Goal: Use online tool/utility: Utilize a website feature to perform a specific function

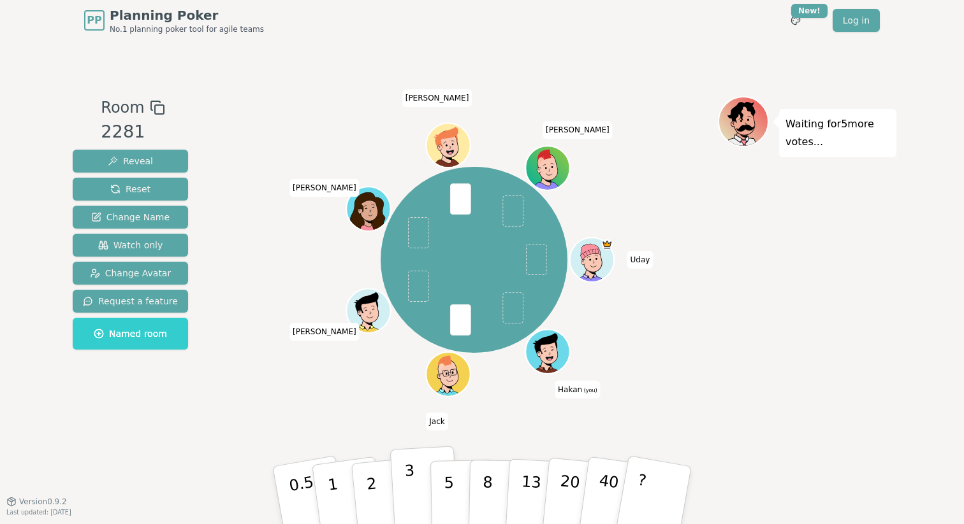
click at [415, 489] on button "3" at bounding box center [424, 495] width 69 height 99
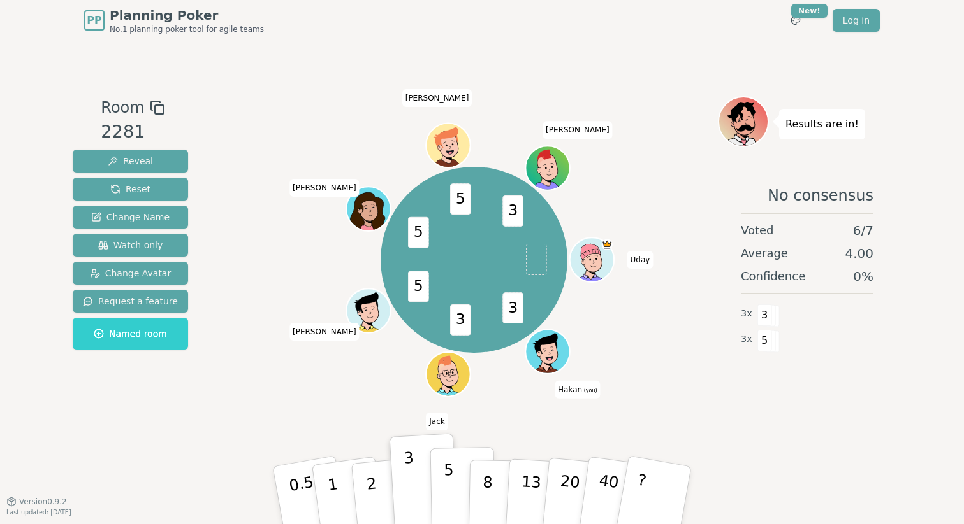
click at [444, 492] on p "5" at bounding box center [449, 495] width 11 height 69
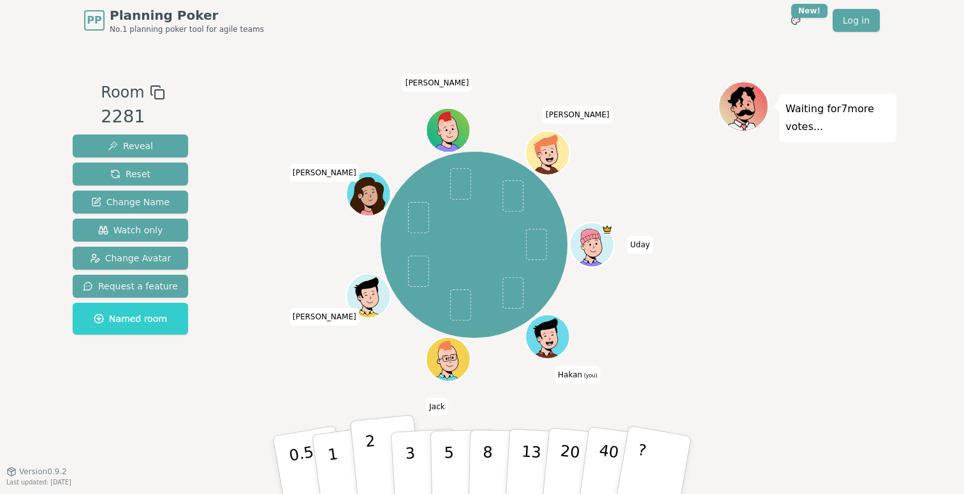
click at [373, 456] on p "2" at bounding box center [373, 466] width 17 height 69
click at [338, 459] on button "1" at bounding box center [348, 465] width 76 height 103
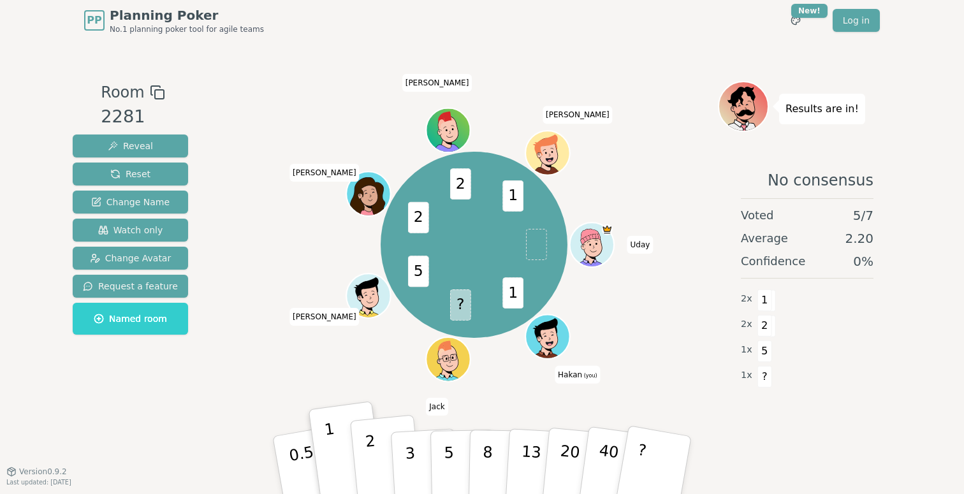
click at [372, 461] on p "2" at bounding box center [373, 466] width 17 height 69
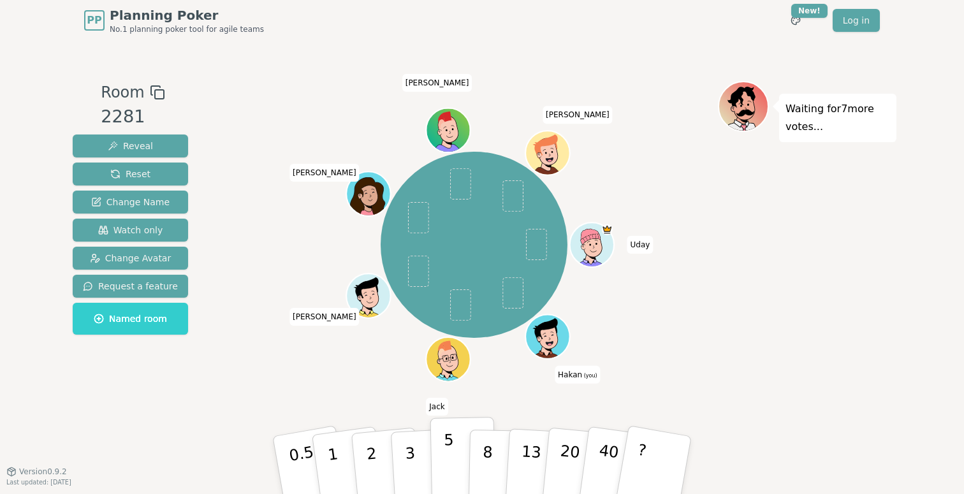
click at [446, 459] on p "5" at bounding box center [449, 465] width 11 height 69
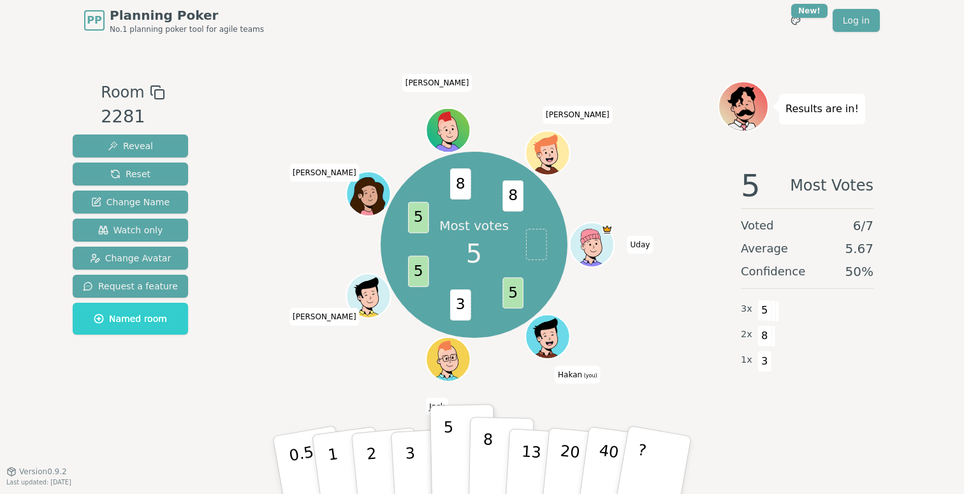
click at [481, 474] on button "8" at bounding box center [501, 465] width 66 height 97
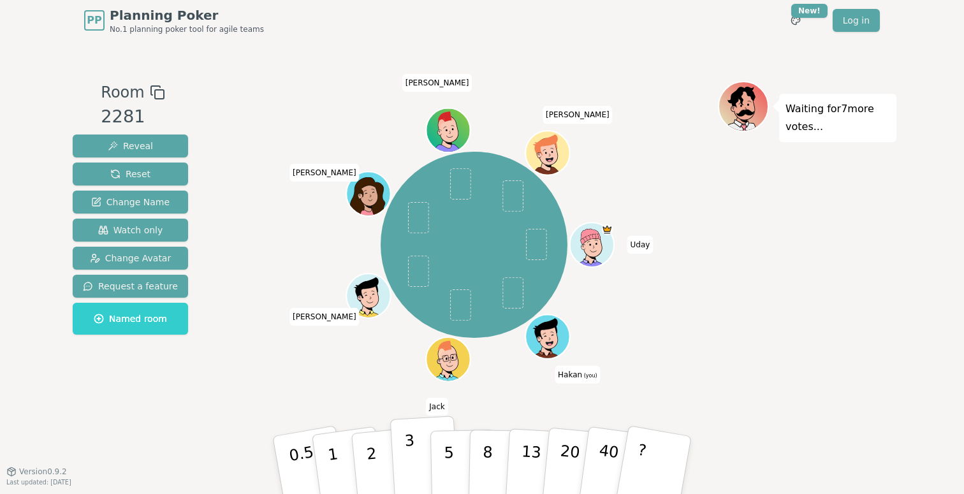
click at [408, 454] on p "3" at bounding box center [411, 465] width 14 height 69
click at [412, 459] on p "3" at bounding box center [411, 465] width 14 height 69
click at [413, 459] on p "3" at bounding box center [411, 465] width 14 height 69
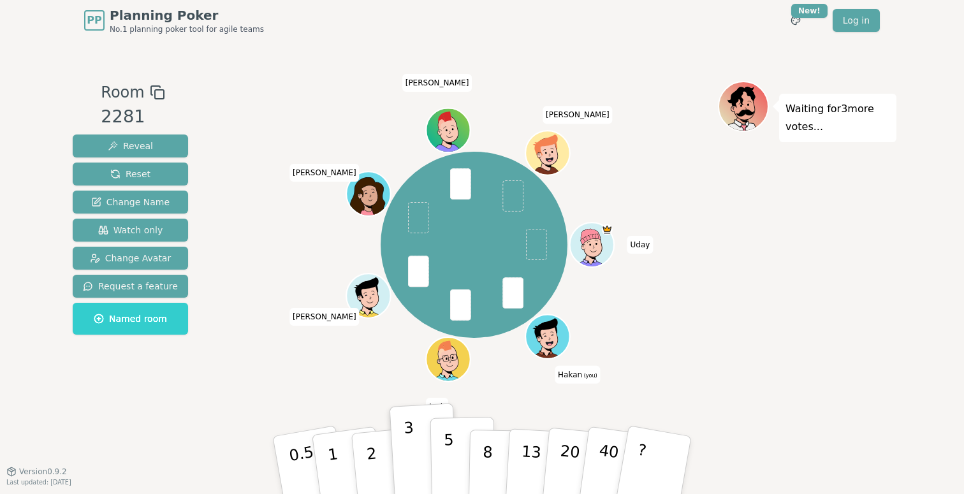
click at [450, 463] on p "5" at bounding box center [449, 465] width 11 height 69
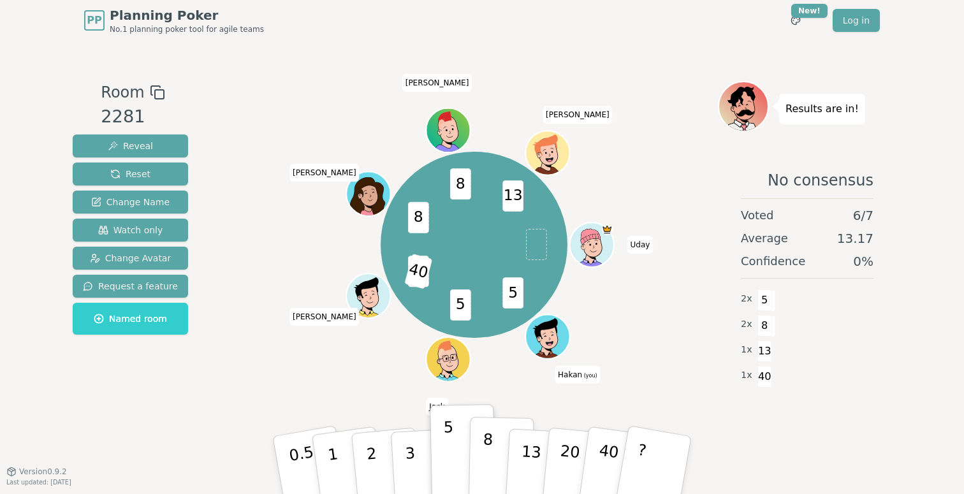
click at [485, 449] on p "8" at bounding box center [487, 464] width 11 height 69
